Goal: Use online tool/utility: Use online tool/utility

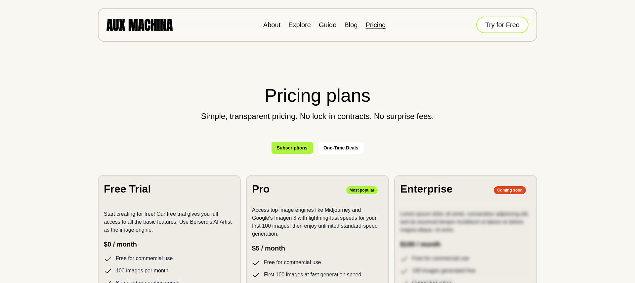
click at [501, 27] on button "Try for Free" at bounding box center [503, 25] width 52 height 17
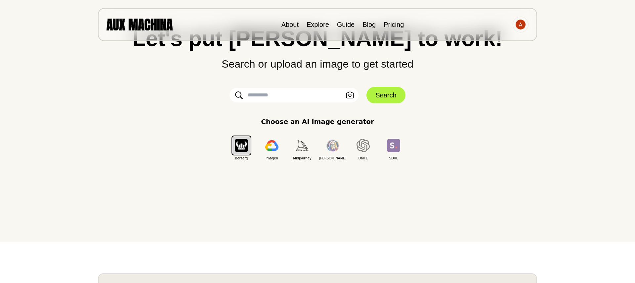
scroll to position [43, 0]
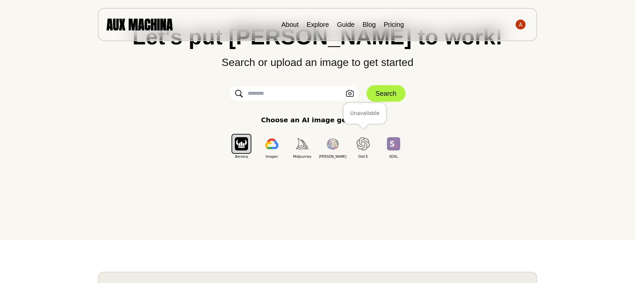
click at [370, 144] on E "button" at bounding box center [363, 144] width 20 height 20
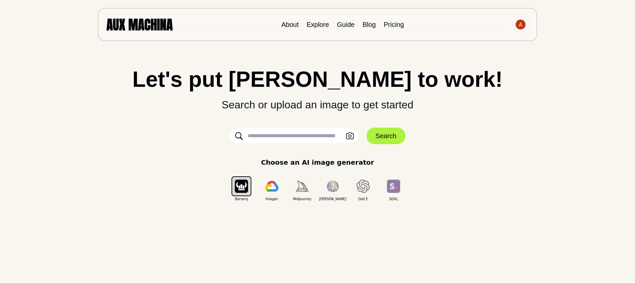
scroll to position [0, 0]
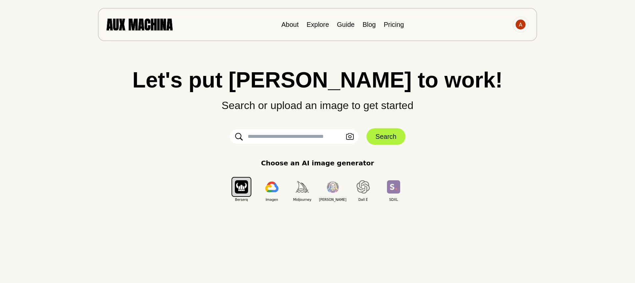
click at [323, 134] on input "text" at bounding box center [294, 136] width 129 height 15
click at [350, 135] on icon "button" at bounding box center [350, 136] width 8 height 7
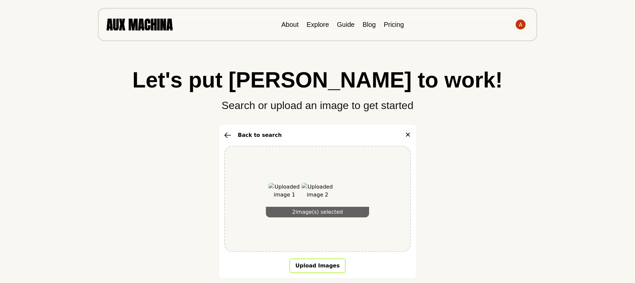
click at [320, 270] on button "Upload Images" at bounding box center [318, 265] width 56 height 15
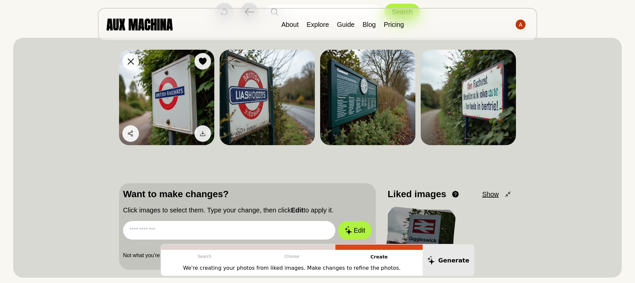
scroll to position [89, 0]
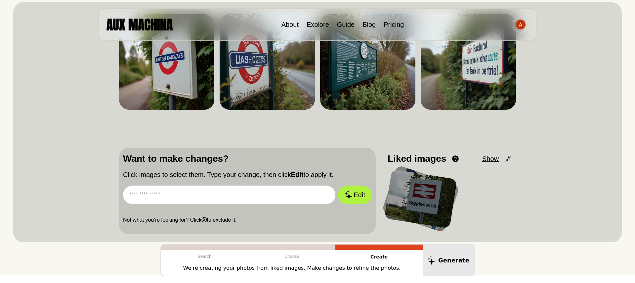
click at [406, 198] on div at bounding box center [421, 198] width 73 height 59
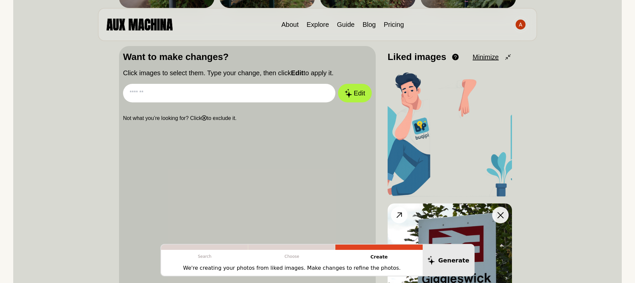
scroll to position [127, 0]
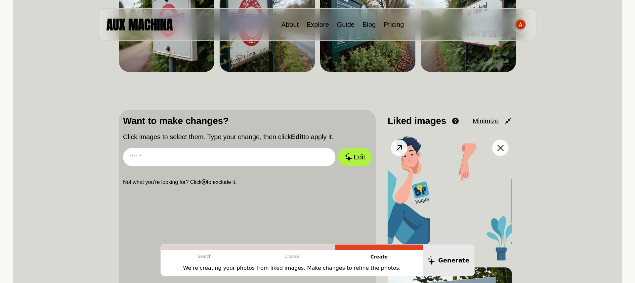
click at [402, 150] on icon at bounding box center [400, 148] width 10 height 10
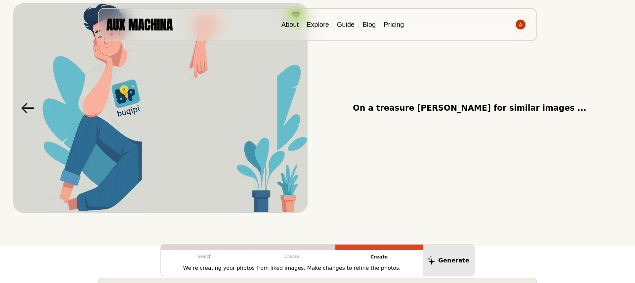
scroll to position [0, 0]
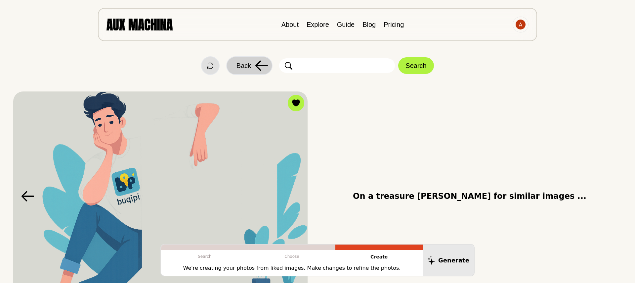
click at [249, 61] on span "Back" at bounding box center [244, 66] width 15 height 10
